Goal: Find specific page/section: Find specific page/section

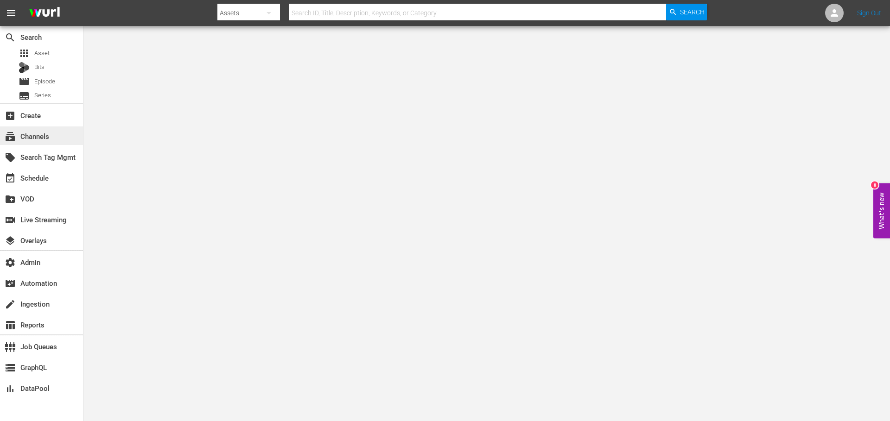
click at [36, 137] on div "subscriptions Channels" at bounding box center [26, 135] width 52 height 8
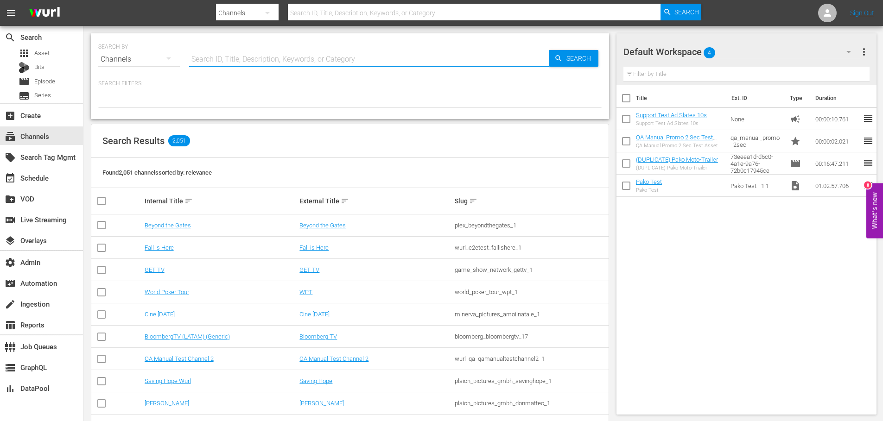
click at [218, 59] on input "text" at bounding box center [369, 59] width 360 height 22
paste input "free_tv_networks_outlaw_1"
type input "free_tv_networks_outlaw_1"
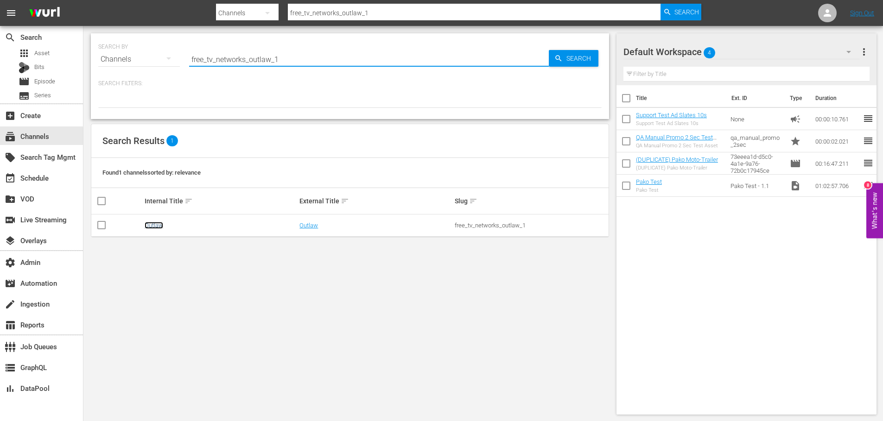
click at [159, 226] on link "Outlaw" at bounding box center [154, 225] width 19 height 7
